Goal: Obtain resource: Obtain resource

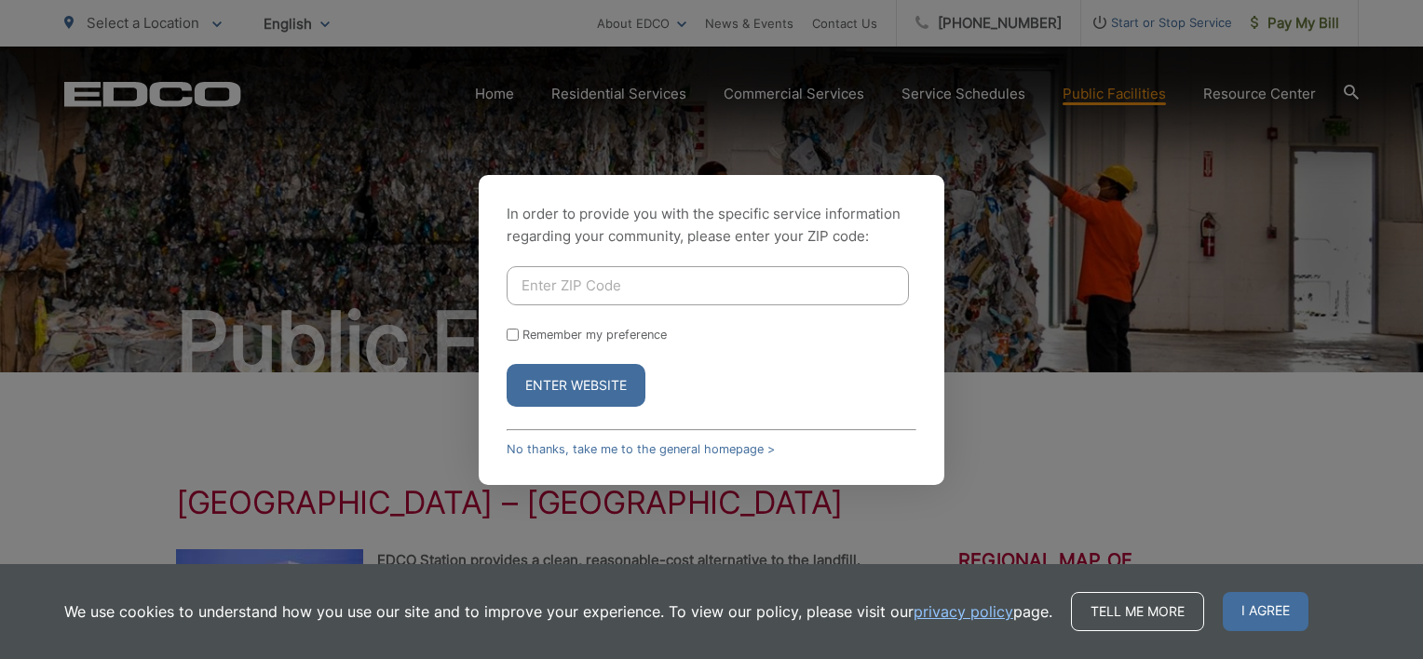
click at [589, 287] on input "Enter ZIP Code" at bounding box center [708, 285] width 402 height 39
type input "91942"
click at [508, 338] on input "Remember my preference" at bounding box center [513, 335] width 12 height 12
checkbox input "true"
click at [530, 386] on button "Enter Website" at bounding box center [576, 385] width 139 height 43
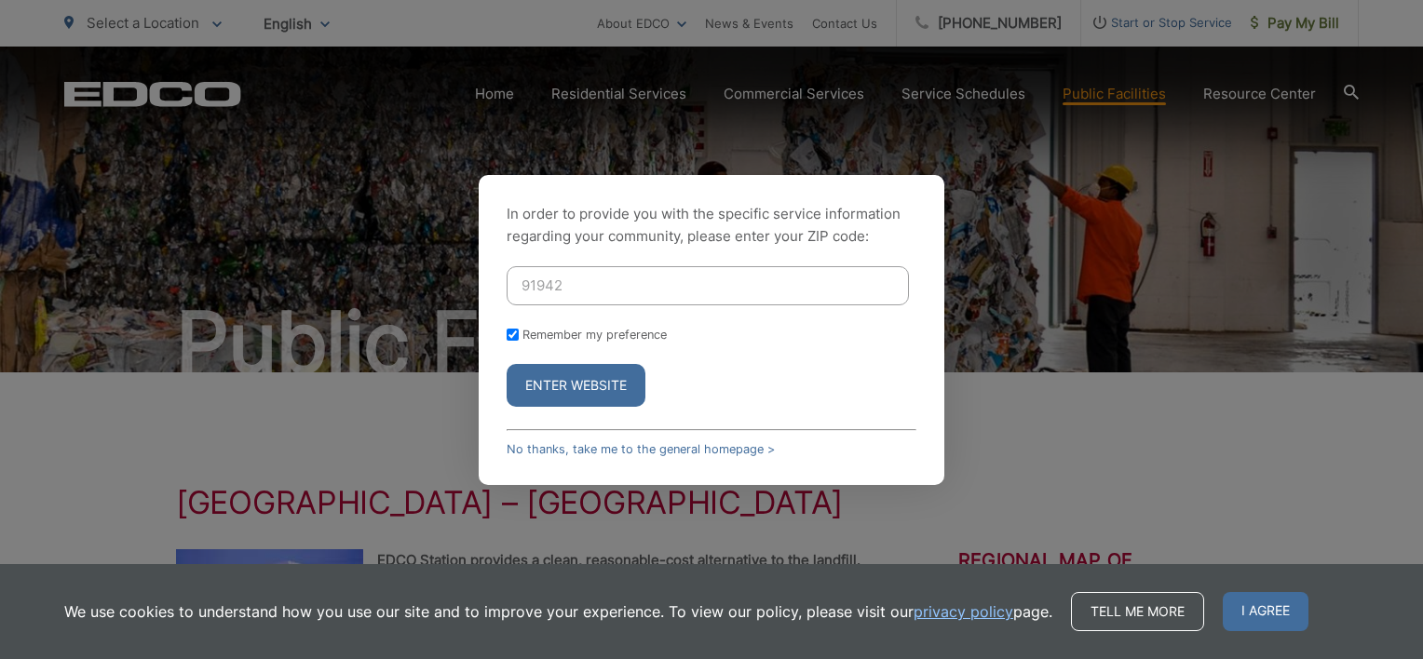
click at [595, 386] on button "Enter Website" at bounding box center [576, 385] width 139 height 43
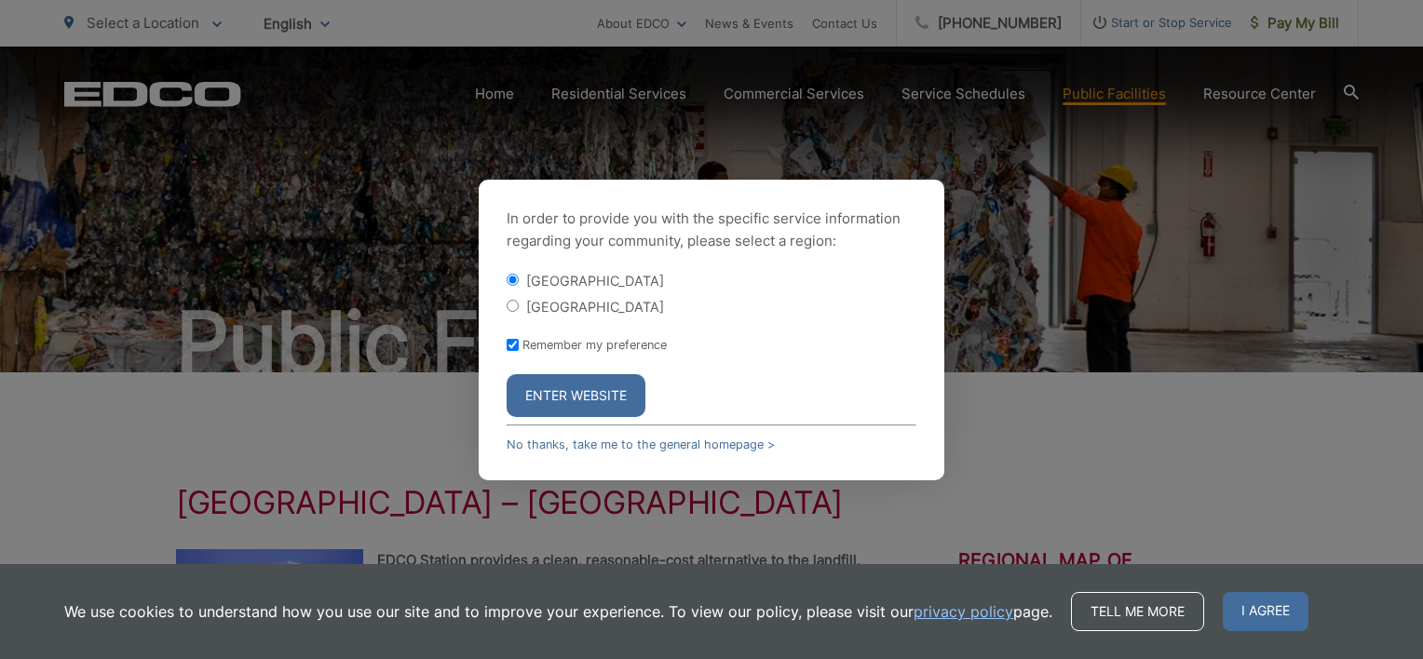
click at [588, 391] on button "Enter Website" at bounding box center [576, 395] width 139 height 43
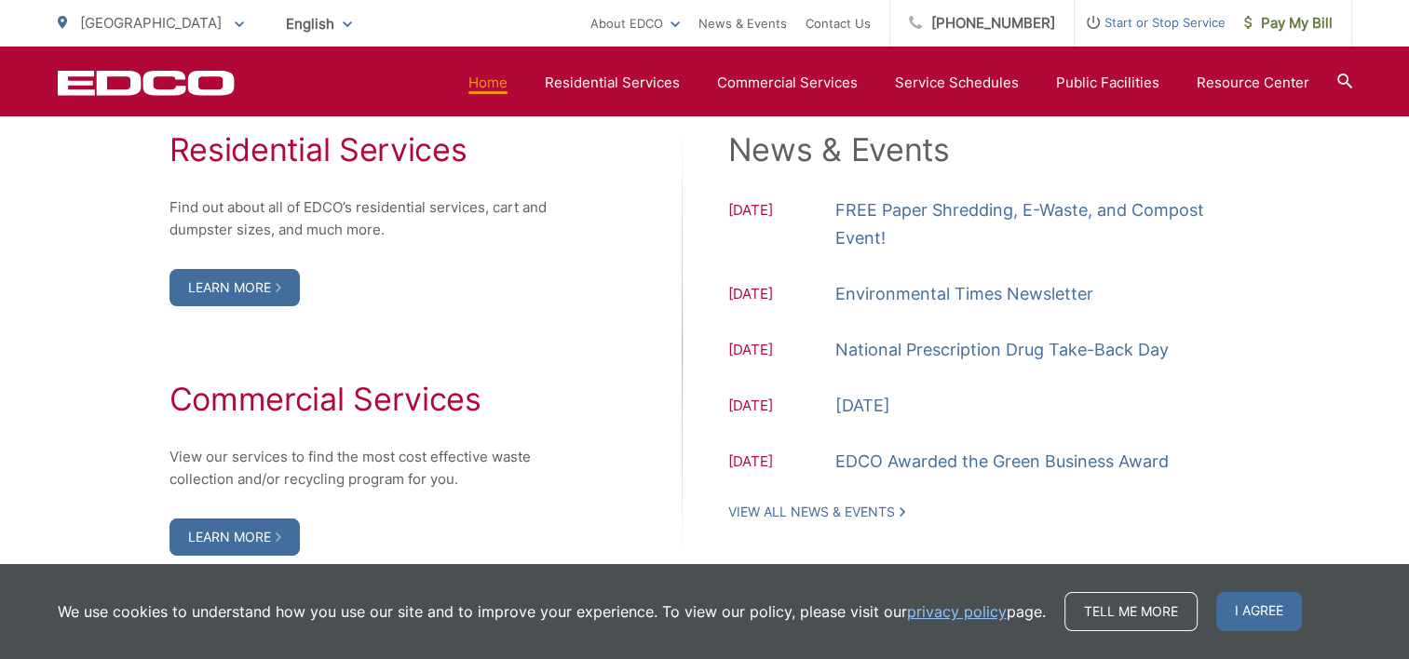
scroll to position [1955, 0]
click at [536, 276] on div "Residential Services Find out about all of EDCO’s residential services, cart an…" at bounding box center [369, 342] width 400 height 425
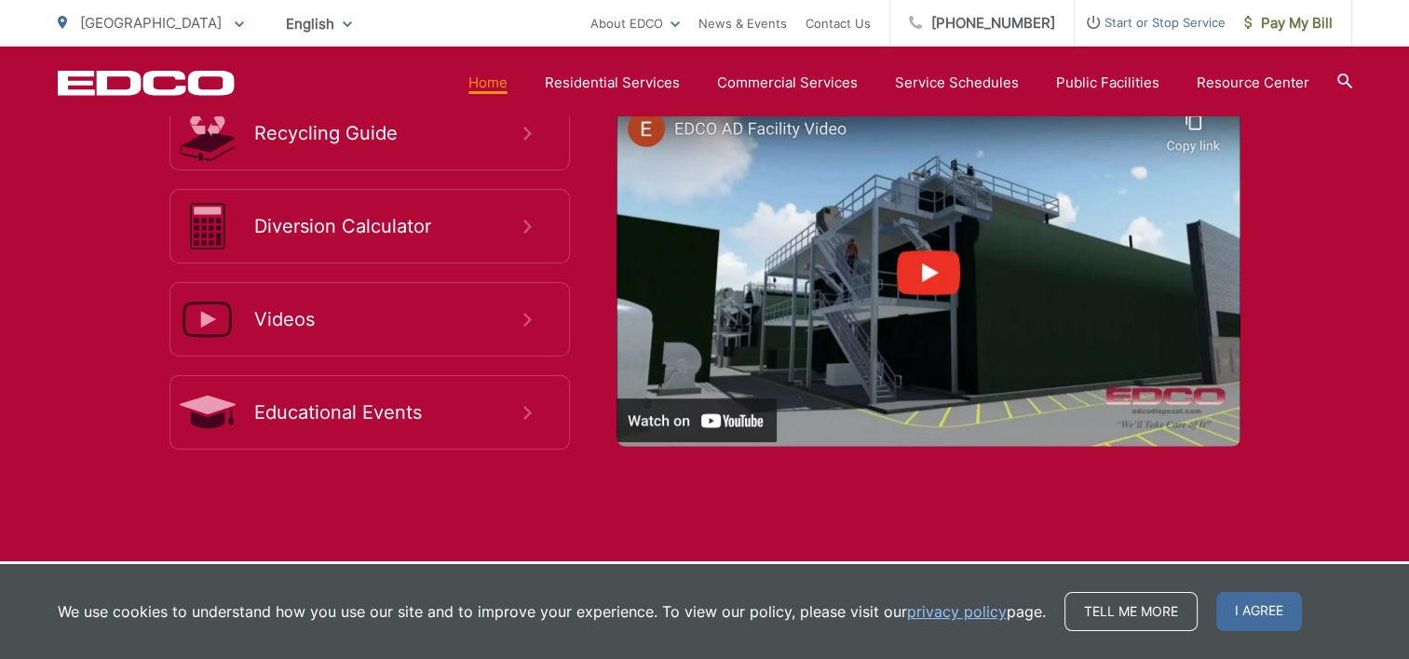
scroll to position [3422, 0]
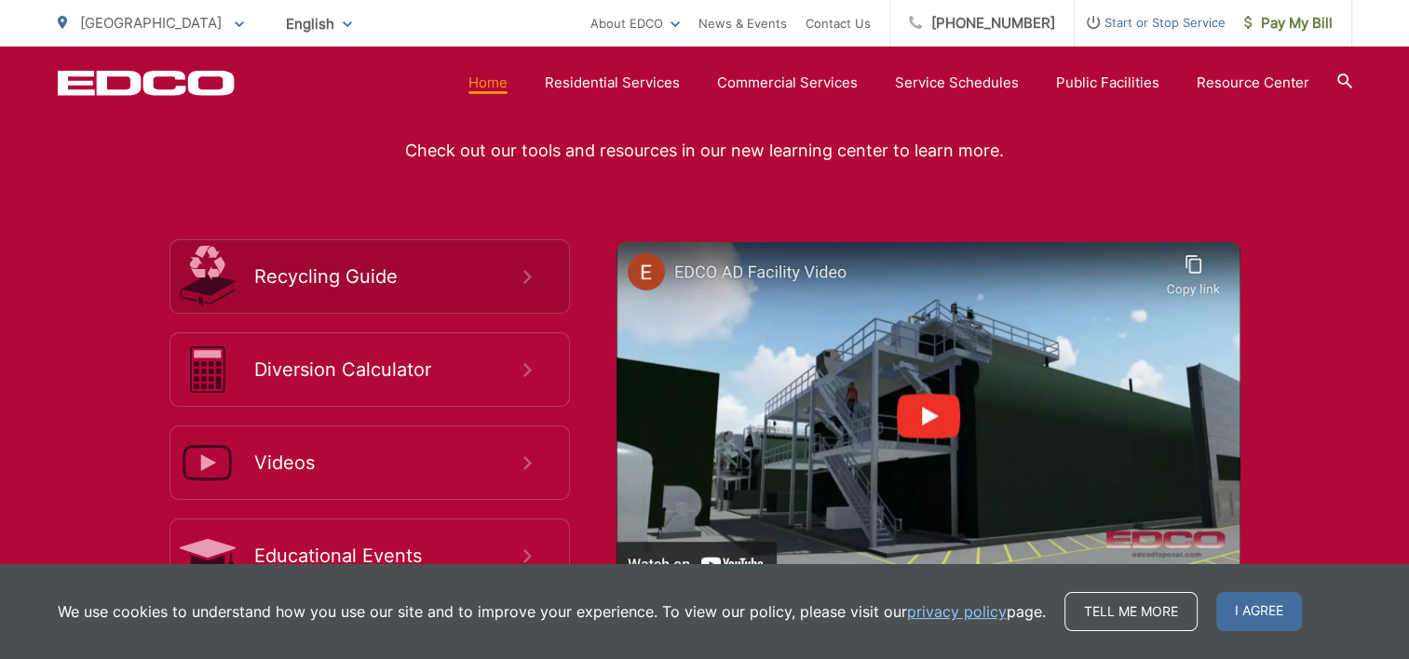
click at [537, 277] on link "Recycling Guide" at bounding box center [369, 276] width 400 height 74
